Goal: Task Accomplishment & Management: Manage account settings

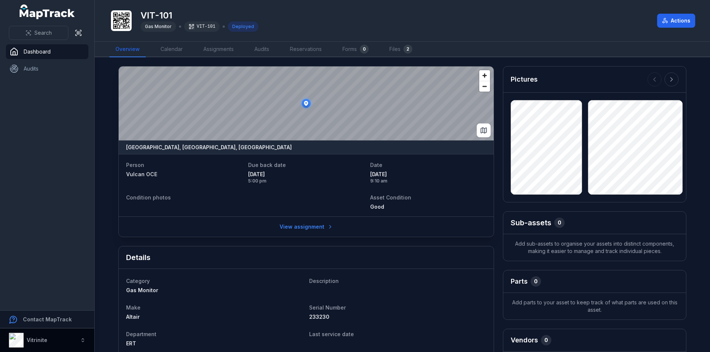
click at [39, 337] on strong "Vitrinite" at bounding box center [37, 340] width 21 height 6
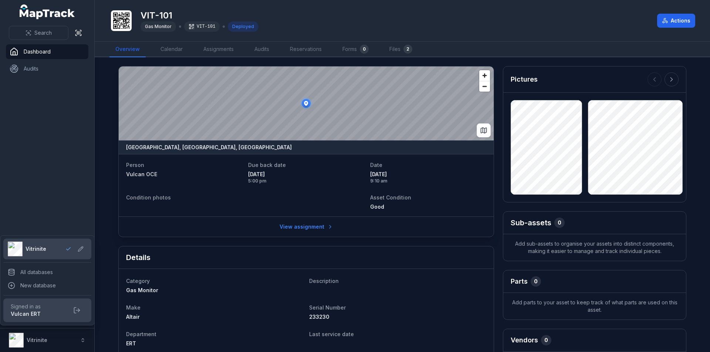
click at [32, 103] on div "Search Dashboard Audits Contact MapTrack Vitrinite Vitrinite" at bounding box center [47, 176] width 95 height 352
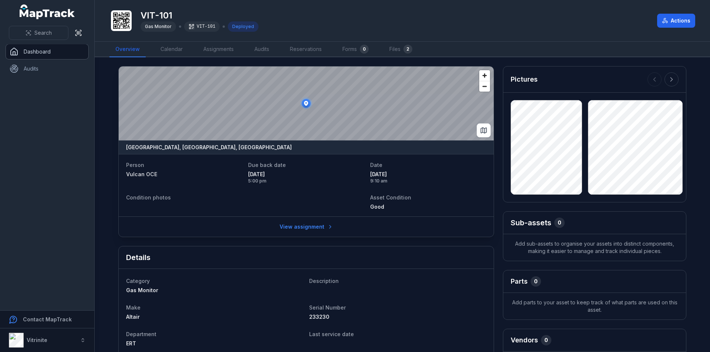
click at [44, 53] on link "Dashboard" at bounding box center [47, 51] width 82 height 15
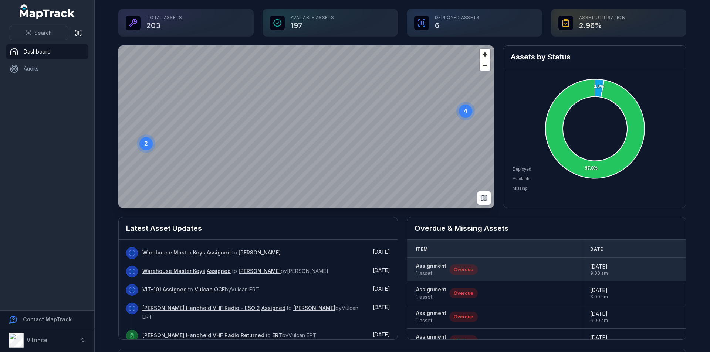
scroll to position [13, 0]
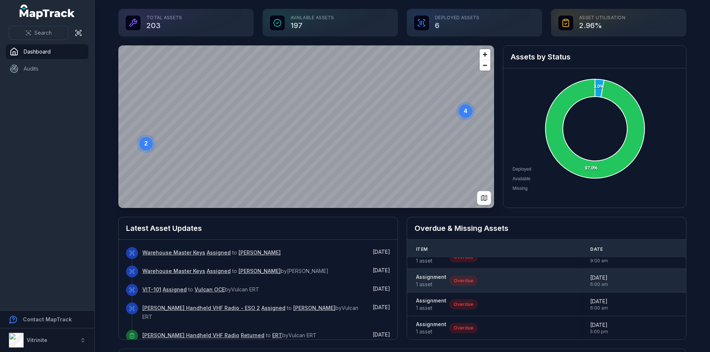
click at [496, 277] on div "Assignment 1 asset Overdue" at bounding box center [494, 281] width 156 height 15
click at [416, 276] on strong "Assignment" at bounding box center [431, 277] width 30 height 7
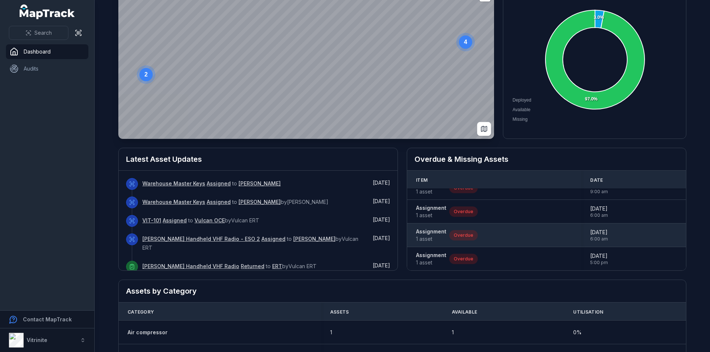
scroll to position [74, 0]
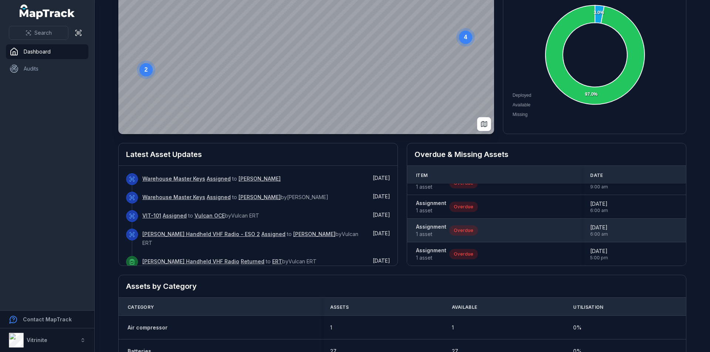
click at [565, 225] on div "Assignment 1 asset Overdue" at bounding box center [494, 230] width 156 height 15
click at [440, 227] on strong "Assignment" at bounding box center [431, 226] width 30 height 7
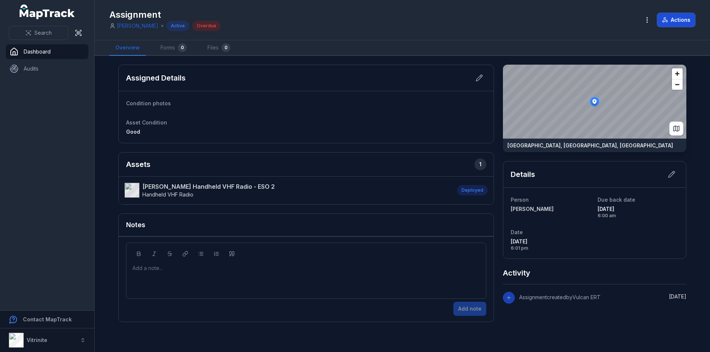
click at [681, 18] on button "Actions" at bounding box center [676, 20] width 38 height 14
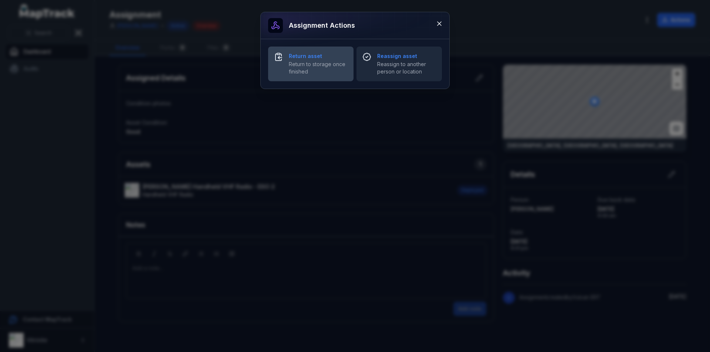
click at [307, 64] on span "Return to storage once finished" at bounding box center [318, 68] width 59 height 15
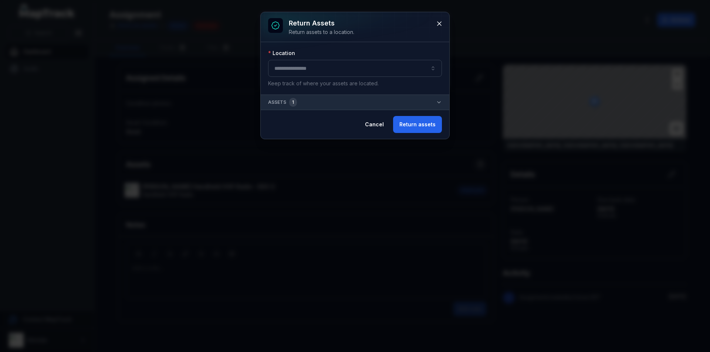
click at [348, 73] on button "button" at bounding box center [355, 68] width 174 height 17
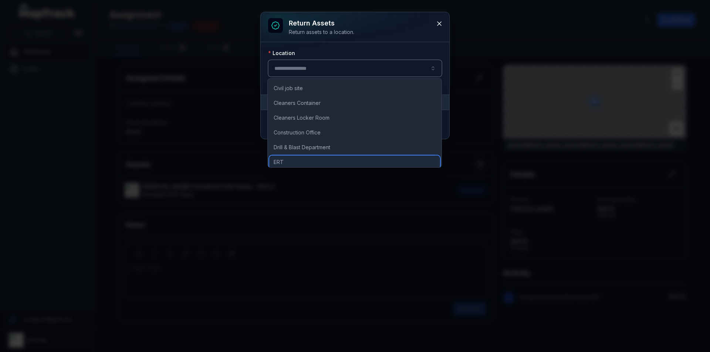
click at [304, 159] on div "ERT" at bounding box center [354, 162] width 171 height 13
type input "***"
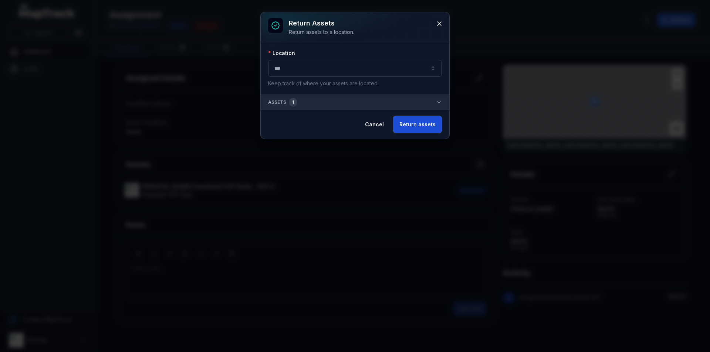
click at [426, 122] on button "Return assets" at bounding box center [417, 124] width 49 height 17
